Goal: Transaction & Acquisition: Subscribe to service/newsletter

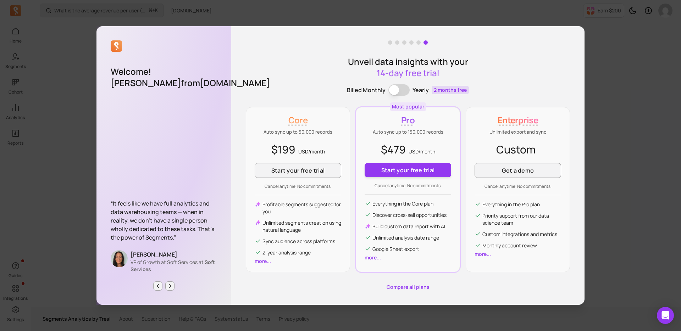
click at [650, 243] on div "Welcome! [PERSON_NAME] from [DOMAIN_NAME] “It feels like we have full analytics…" at bounding box center [340, 166] width 669 height 320
click at [204, 15] on div "Welcome! [PERSON_NAME] from [DOMAIN_NAME] “It feels like we have full analytics…" at bounding box center [340, 166] width 669 height 320
click at [155, 286] on div at bounding box center [164, 286] width 106 height 9
click at [157, 286] on icon "Previous page" at bounding box center [158, 286] width 6 height 6
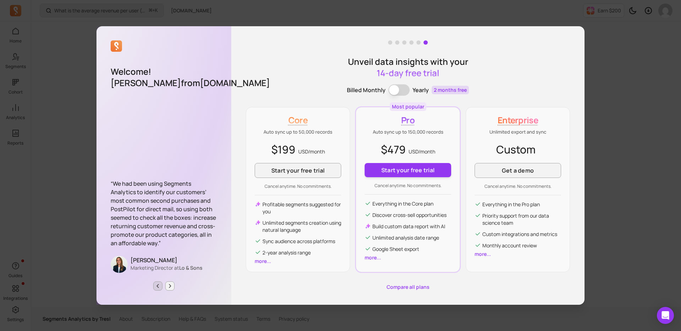
click at [161, 286] on button "Previous page" at bounding box center [157, 286] width 9 height 9
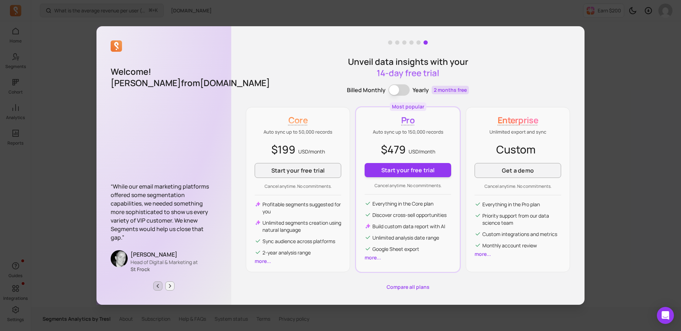
click at [159, 286] on icon "Previous page" at bounding box center [158, 286] width 6 height 6
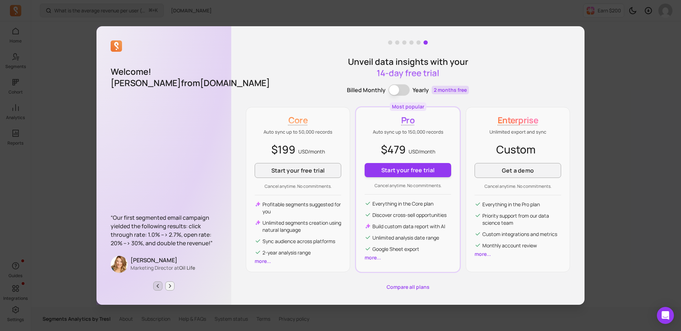
click at [159, 286] on icon "Previous page" at bounding box center [158, 286] width 6 height 6
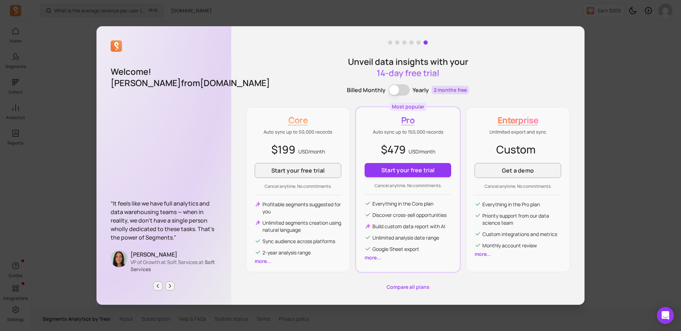
click at [418, 45] on div "Unveil data insights with your 14-day free trial Billed Monthly Billing term Ye…" at bounding box center [407, 165] width 353 height 279
click at [418, 41] on span at bounding box center [418, 42] width 4 height 4
drag, startPoint x: 334, startPoint y: 147, endPoint x: 286, endPoint y: 139, distance: 48.6
click at [286, 139] on div "Core Auto sync up to 50,000 records $199 USD/ month Start your free trial Cance…" at bounding box center [298, 189] width 104 height 165
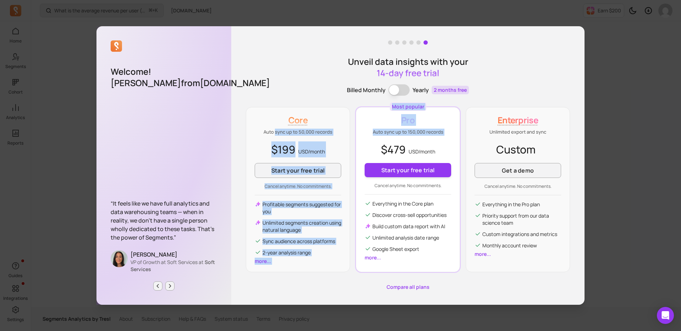
drag, startPoint x: 274, startPoint y: 134, endPoint x: 367, endPoint y: 148, distance: 93.5
click at [367, 148] on div "Core Auto sync up to 50,000 records $199 USD/ month Start your free trial Cance…" at bounding box center [408, 189] width 324 height 165
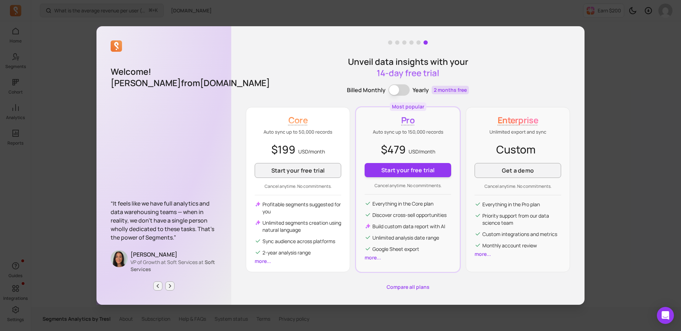
click at [323, 145] on p "$199 USD/ month" at bounding box center [298, 149] width 87 height 16
drag, startPoint x: 333, startPoint y: 158, endPoint x: 330, endPoint y: 138, distance: 21.1
click at [330, 139] on div "Core Auto sync up to 50,000 records $199 USD/ month Start your free trial Cance…" at bounding box center [298, 189] width 104 height 165
click at [330, 138] on div "Core Auto sync up to 50,000 records $199 USD/ month Start your free trial Cance…" at bounding box center [298, 189] width 104 height 165
drag, startPoint x: 299, startPoint y: 134, endPoint x: 340, endPoint y: 156, distance: 46.8
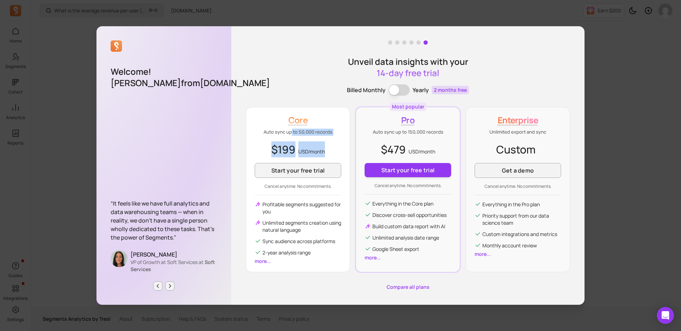
click at [340, 156] on div "Core Auto sync up to 50,000 records $199 USD/ month Start your free trial Cance…" at bounding box center [298, 189] width 104 height 165
click at [340, 156] on p "$199 USD/ month" at bounding box center [298, 149] width 87 height 16
click at [402, 94] on button "Billing term" at bounding box center [398, 89] width 21 height 11
click at [399, 90] on button "Billing term" at bounding box center [398, 89] width 21 height 11
click at [78, 46] on div "Welcome! [PERSON_NAME] from [DOMAIN_NAME] “It feels like we have full analytics…" at bounding box center [340, 166] width 669 height 320
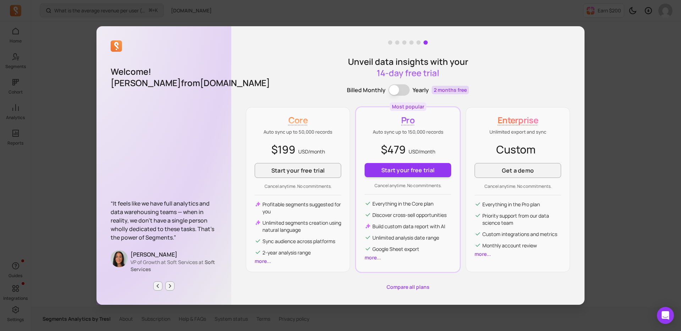
click at [273, 24] on div "Welcome! [PERSON_NAME] from [DOMAIN_NAME] “It feels like we have full analytics…" at bounding box center [340, 166] width 669 height 320
